Goal: Download file/media

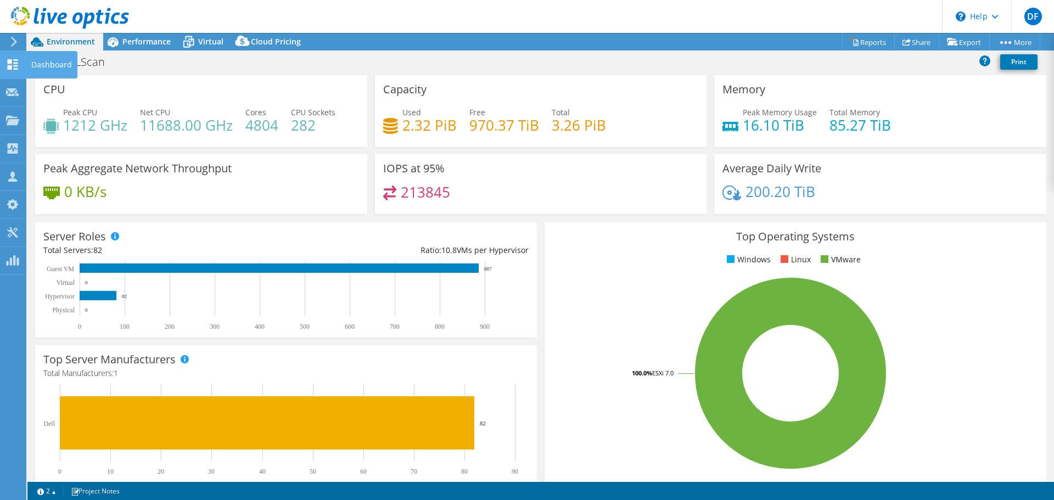
click at [15, 66] on use at bounding box center [13, 64] width 10 height 10
select select "USD"
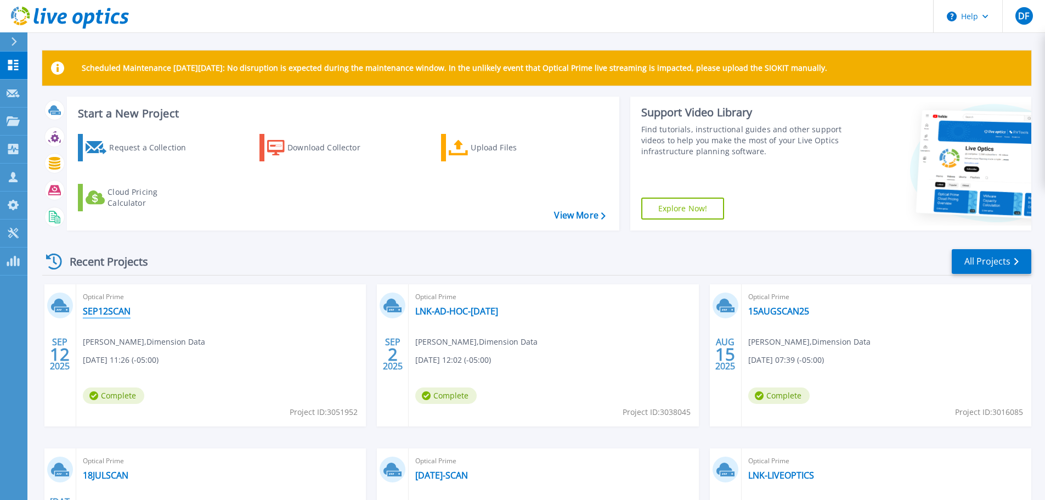
click at [99, 311] on link "SEP12SCAN" at bounding box center [107, 311] width 48 height 11
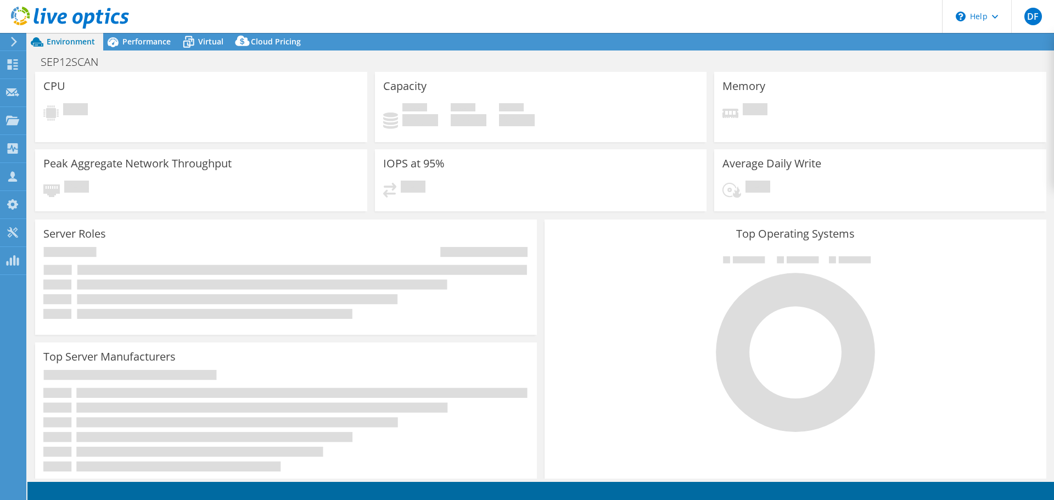
select select "USD"
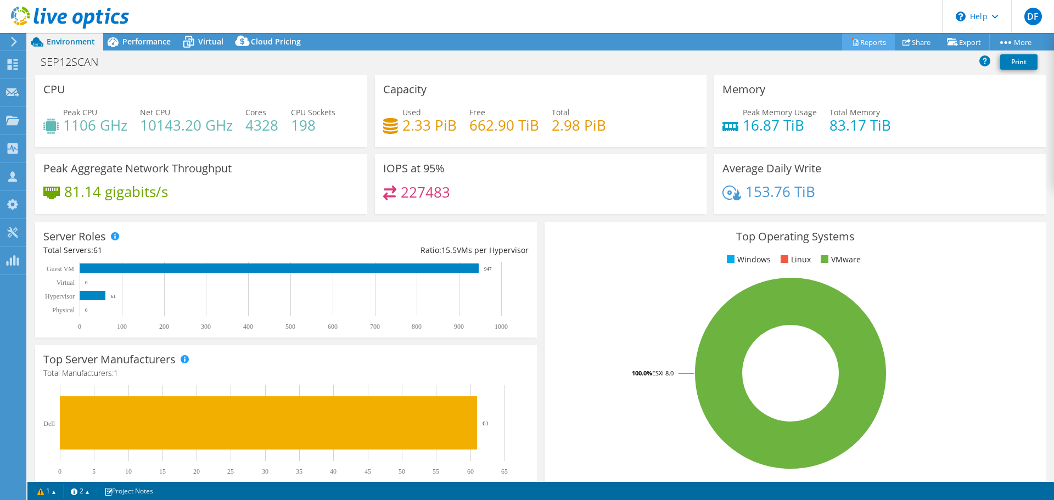
click at [867, 45] on link "Reports" at bounding box center [868, 41] width 53 height 17
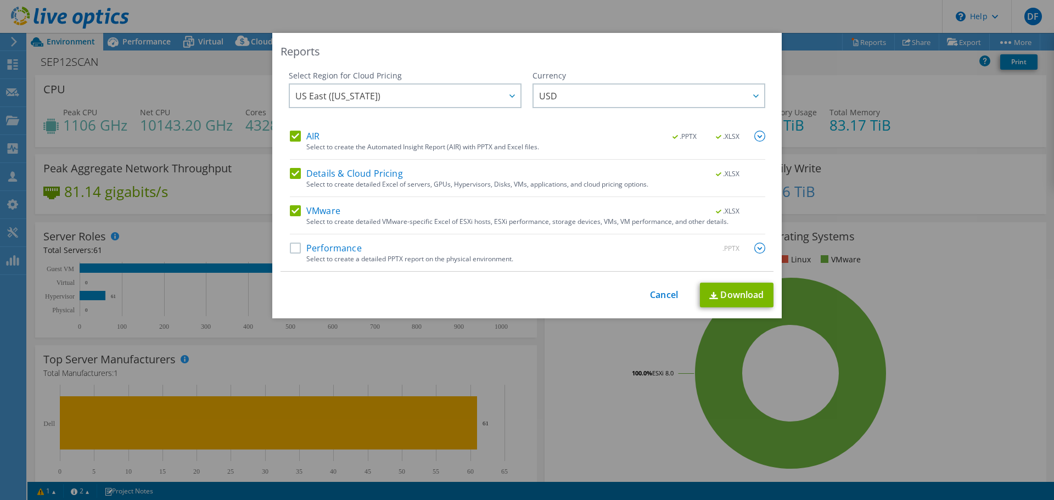
click at [296, 250] on label "Performance" at bounding box center [326, 248] width 72 height 11
click at [0, 0] on input "Performance" at bounding box center [0, 0] width 0 height 0
click at [733, 292] on link "Download" at bounding box center [737, 295] width 74 height 25
click at [650, 304] on div "This process may take a while, please wait... Cancel Download" at bounding box center [526, 295] width 493 height 25
click at [655, 299] on link "Cancel" at bounding box center [664, 295] width 28 height 10
